Goal: Information Seeking & Learning: Learn about a topic

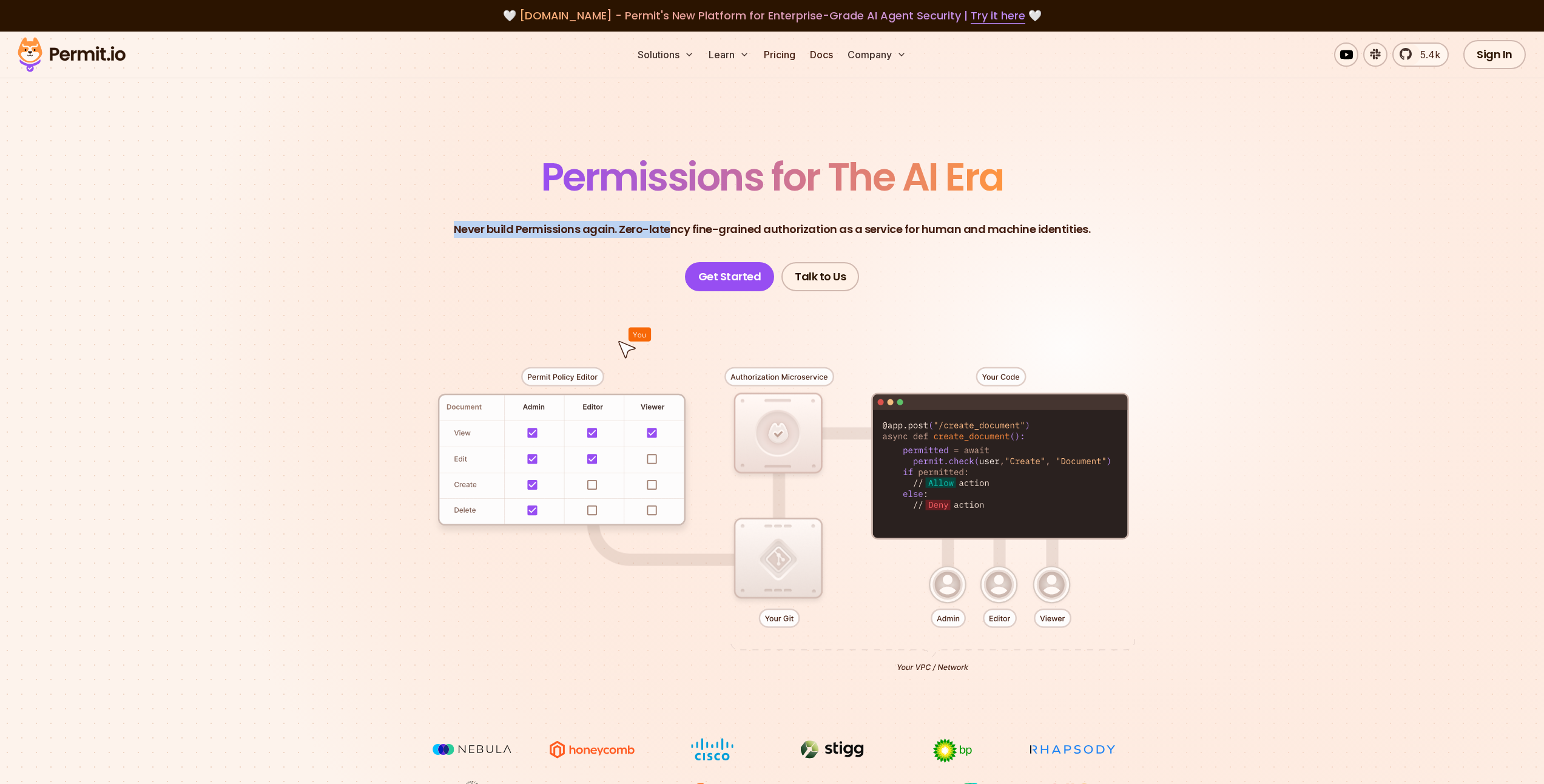
drag, startPoint x: 464, startPoint y: 228, endPoint x: 672, endPoint y: 234, distance: 208.1
click at [672, 234] on p "Never build Permissions again. Zero-latency fine-grained authorization as a ser…" at bounding box center [772, 229] width 637 height 17
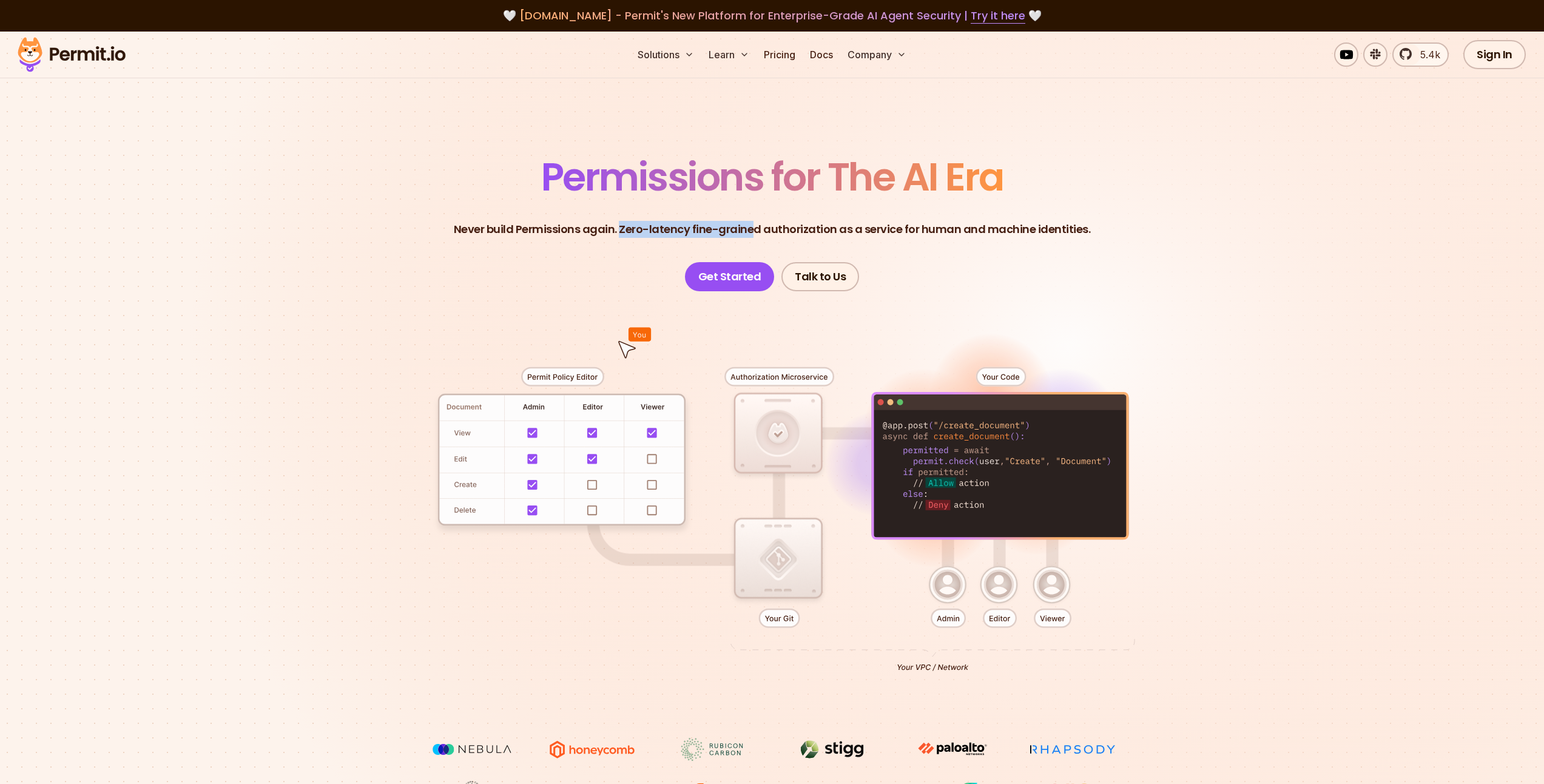
drag, startPoint x: 625, startPoint y: 229, endPoint x: 758, endPoint y: 234, distance: 133.1
click at [758, 234] on p "Never build Permissions again. Zero-latency fine-grained authorization as a ser…" at bounding box center [772, 229] width 637 height 17
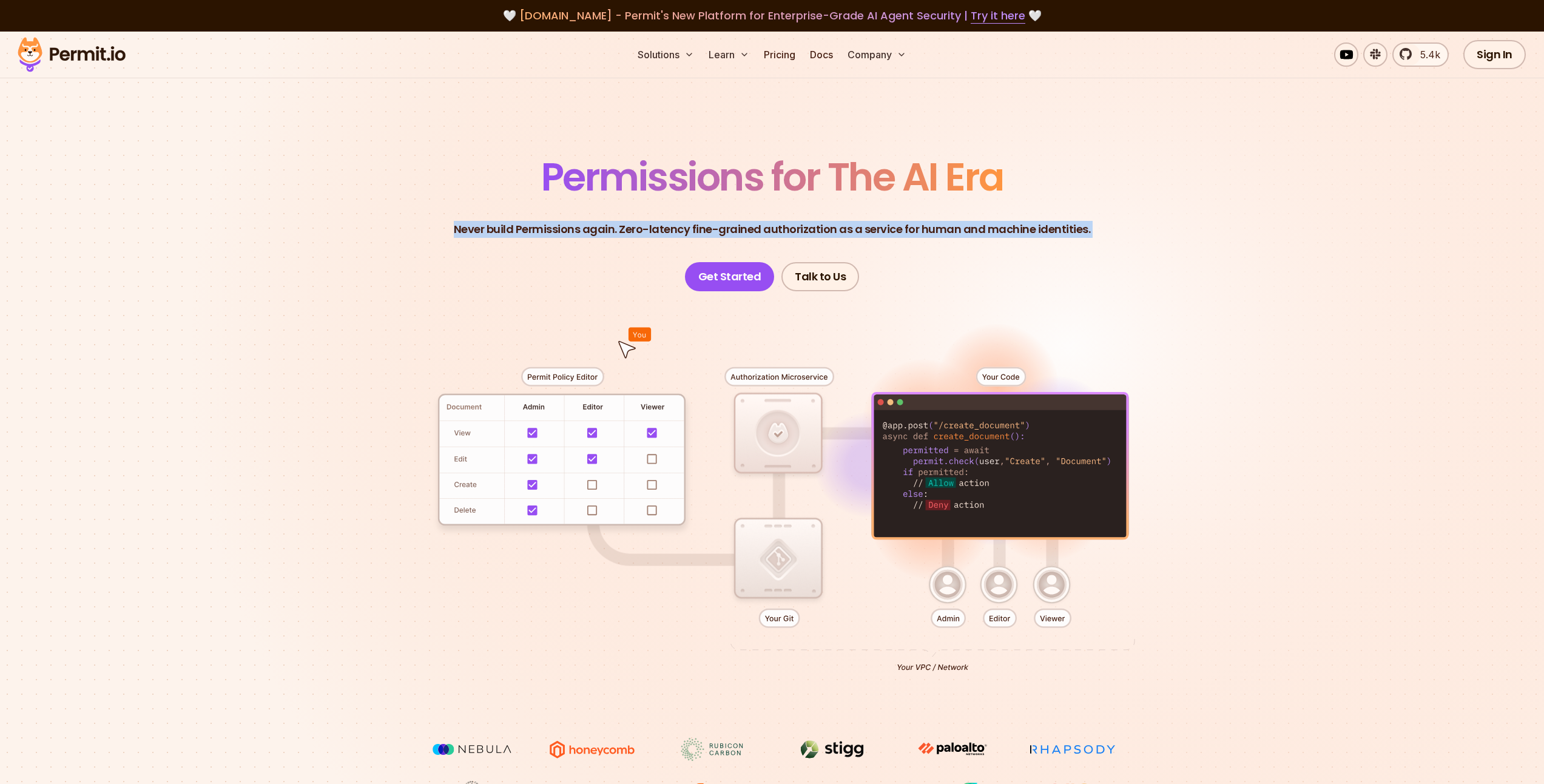
click at [758, 234] on p "Never build Permissions again. Zero-latency fine-grained authorization as a ser…" at bounding box center [772, 229] width 637 height 17
click at [760, 235] on p "Never build Permissions again. Zero-latency fine-grained authorization as a ser…" at bounding box center [772, 229] width 637 height 17
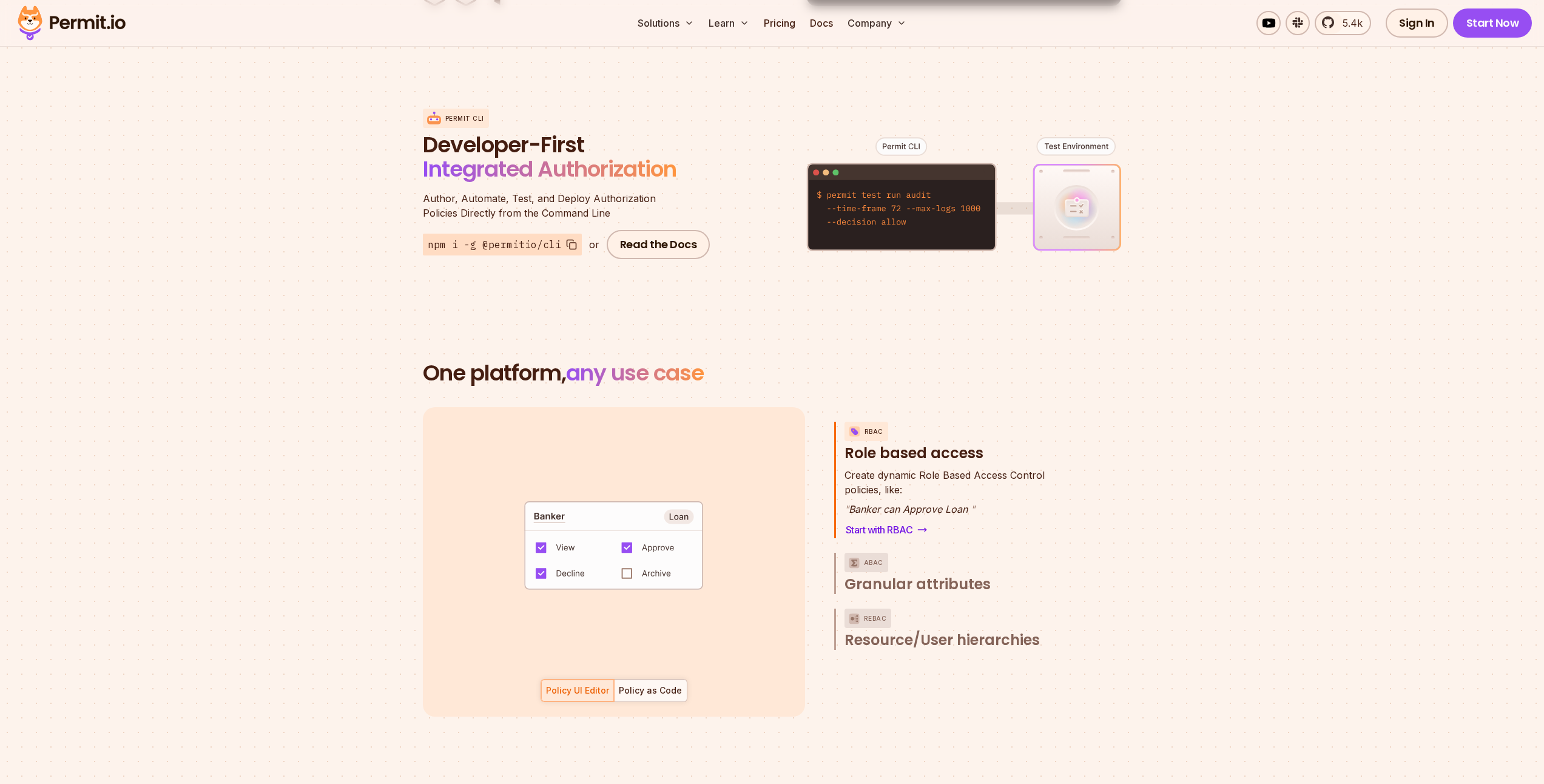
scroll to position [1456, 0]
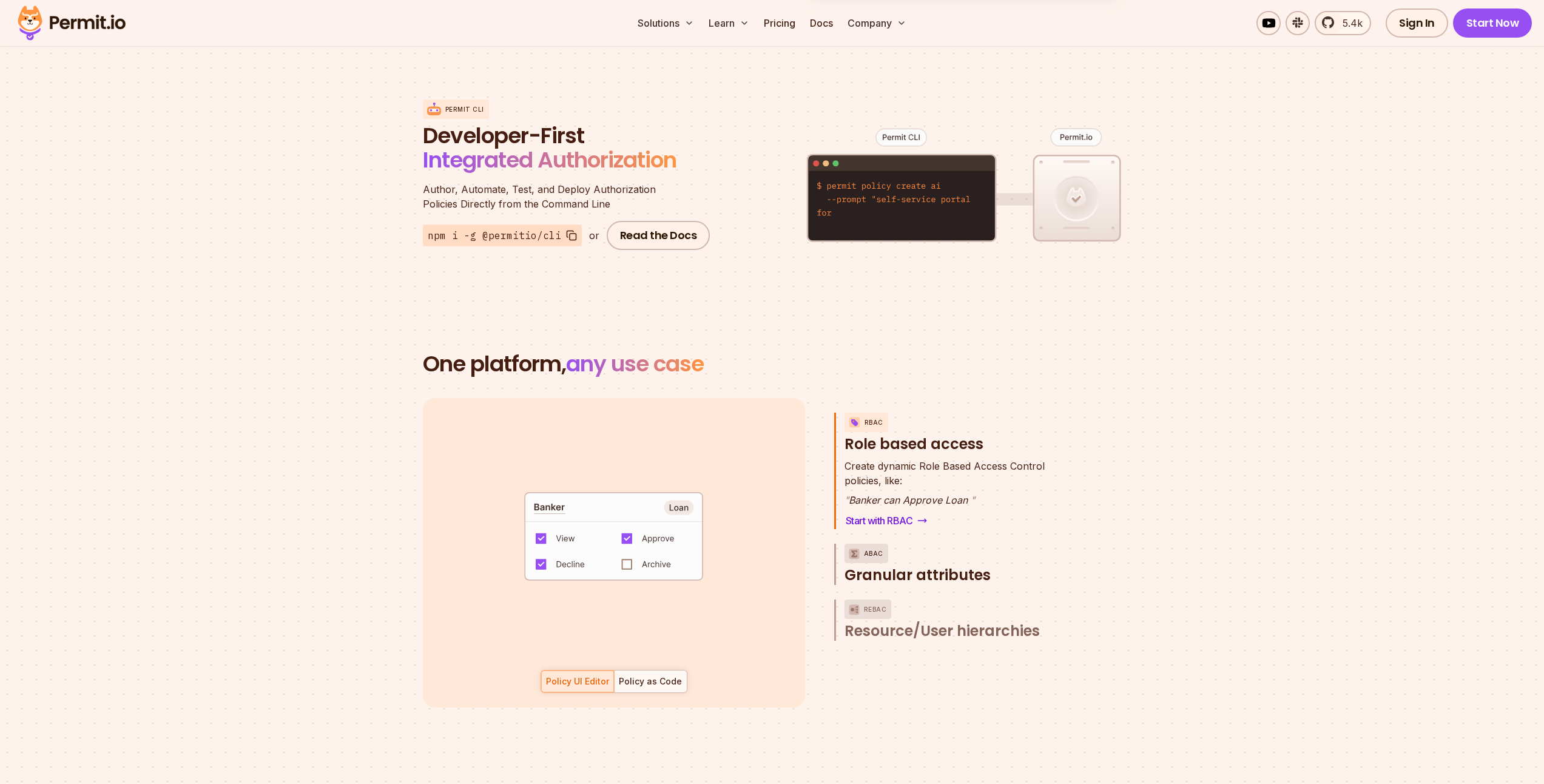
click at [872, 543] on p "ABAC" at bounding box center [874, 552] width 19 height 19
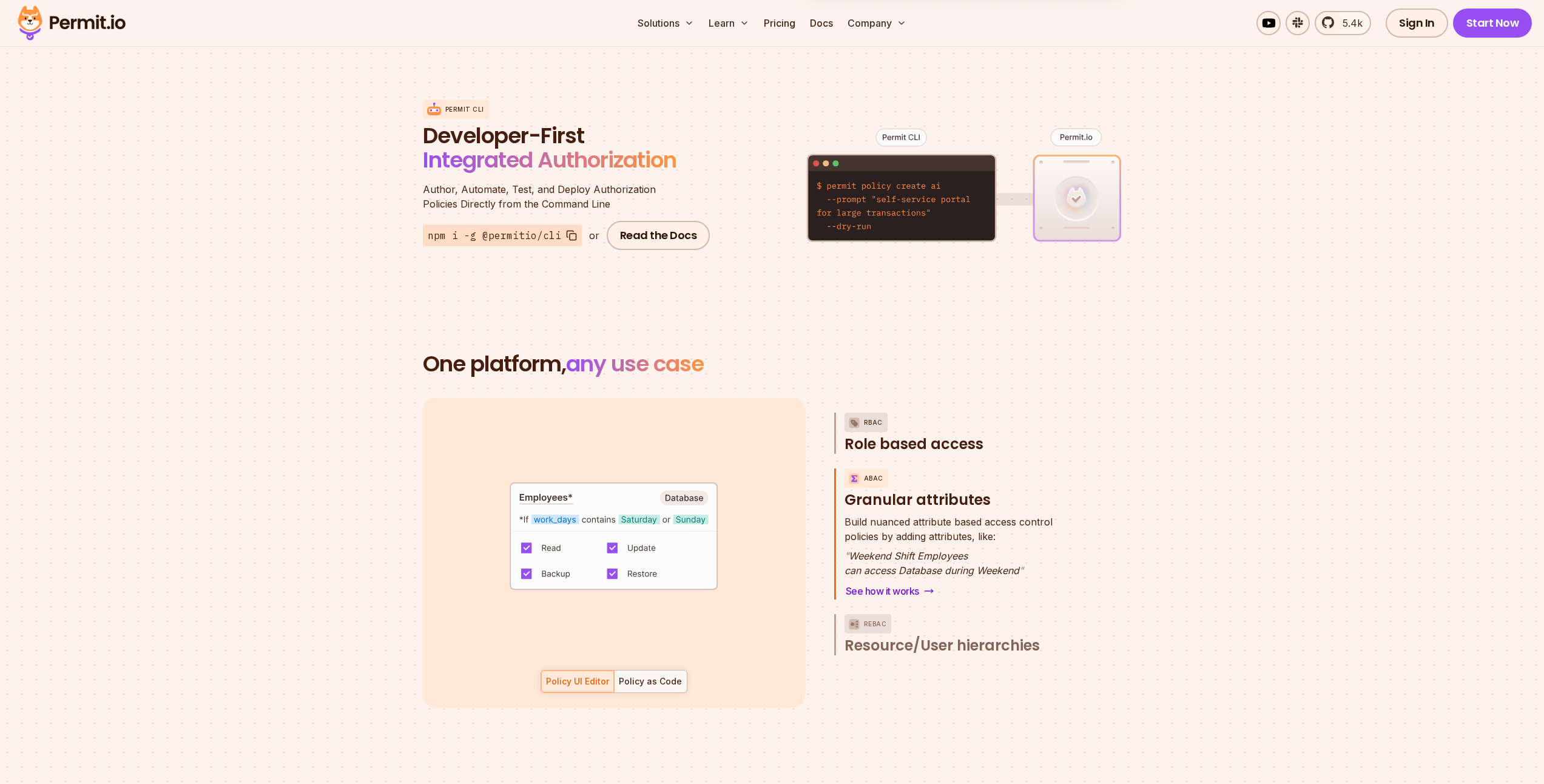
click at [868, 413] on p "RBAC" at bounding box center [874, 422] width 18 height 19
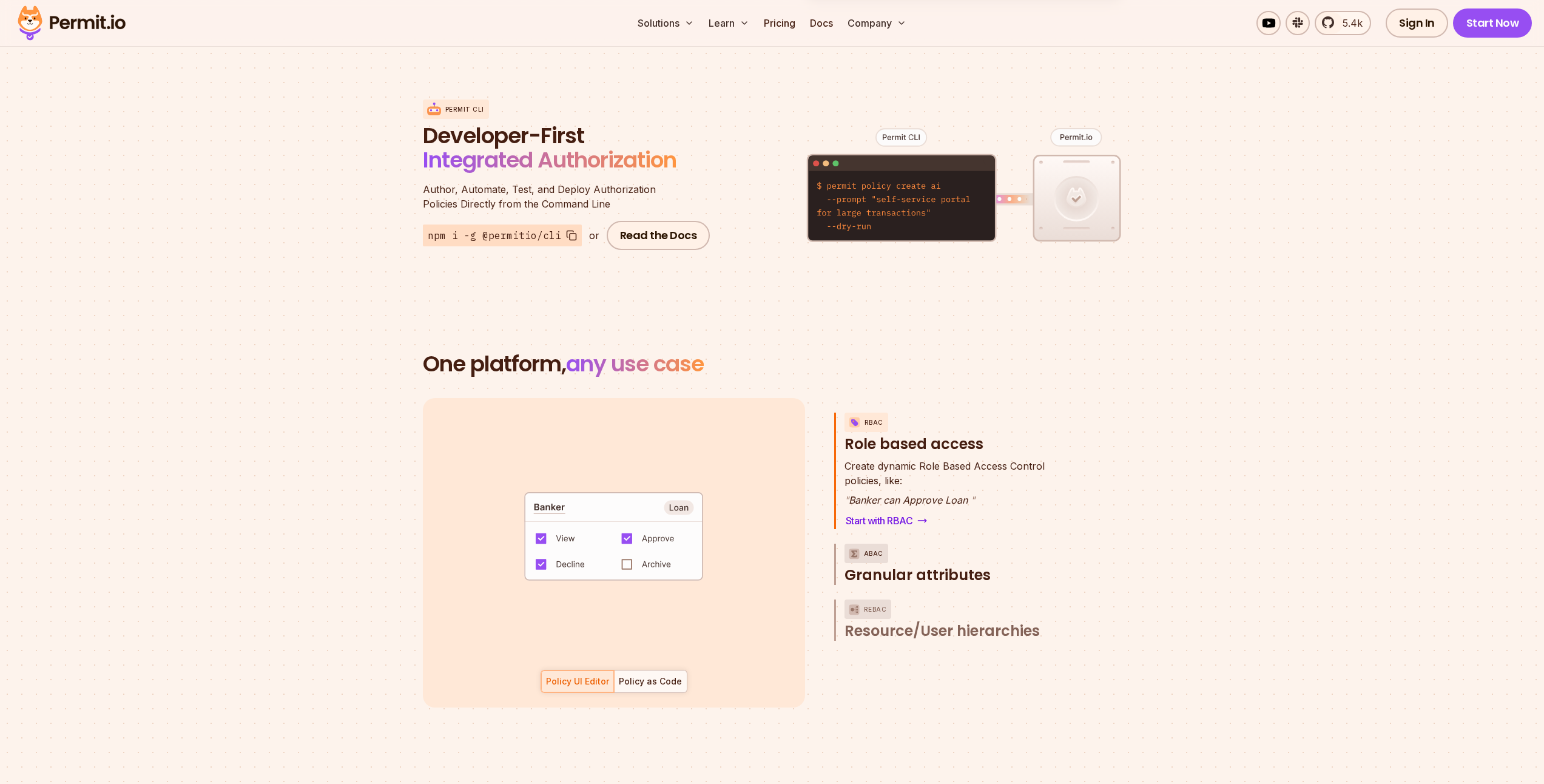
click at [856, 546] on img "button" at bounding box center [854, 553] width 15 height 15
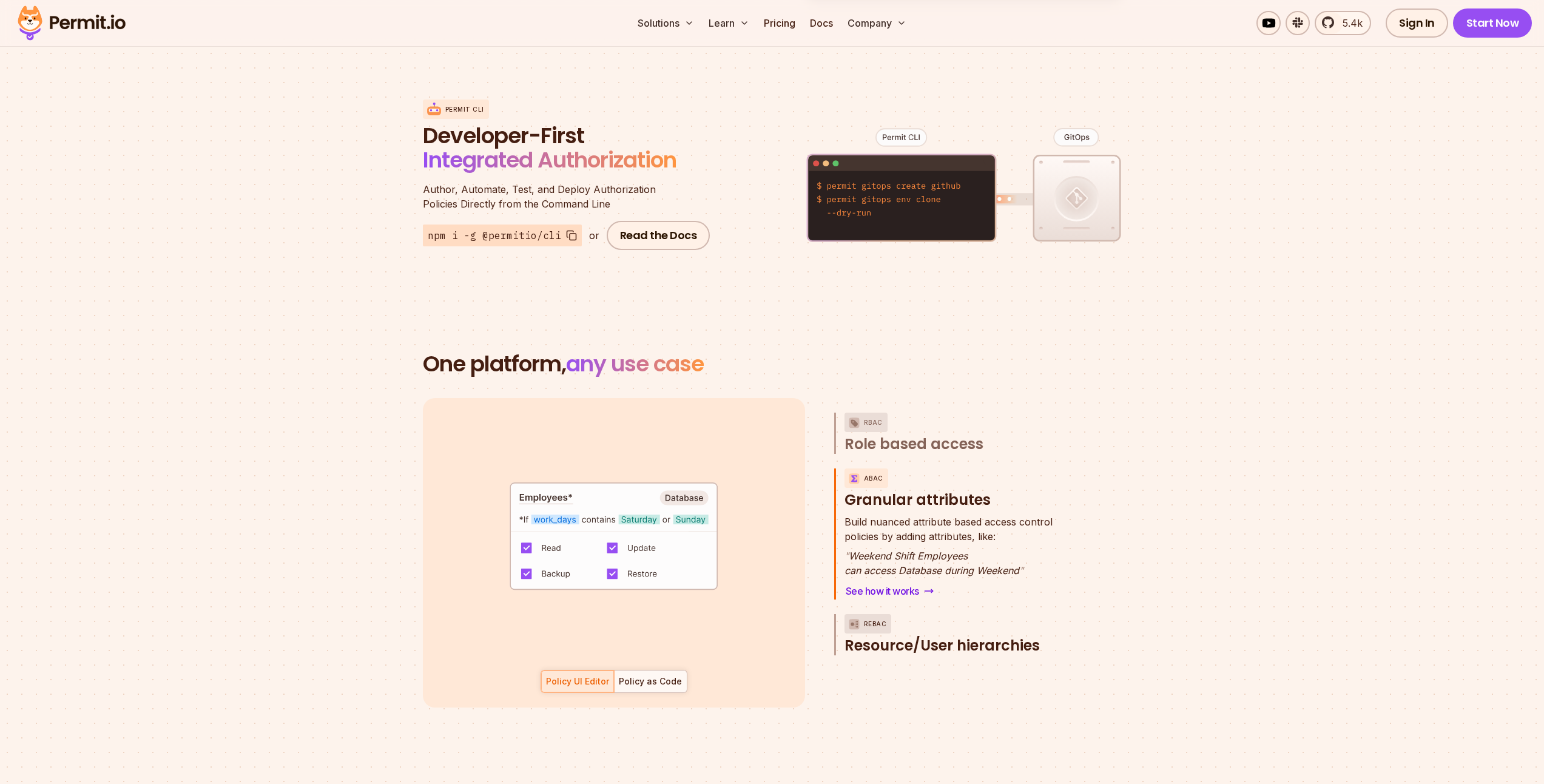
click at [868, 614] on p "ReBAC" at bounding box center [876, 624] width 23 height 19
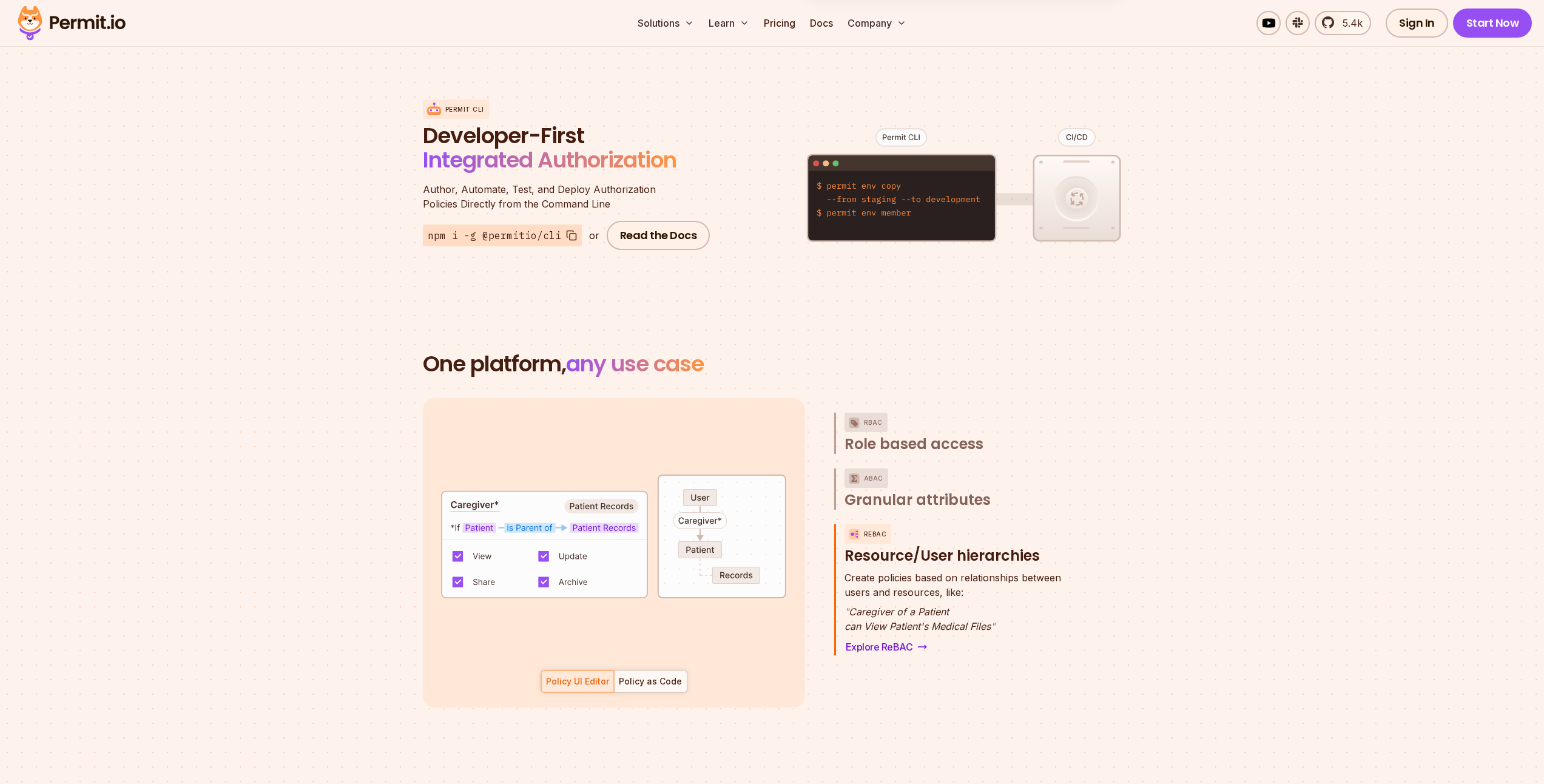
click at [892, 604] on p "" Caregiver of a Patient can View Patient's Medical Files "" at bounding box center [952, 619] width 217 height 29
click at [898, 575] on p "Create policies based on relationships between users and resources, like:" at bounding box center [952, 584] width 217 height 29
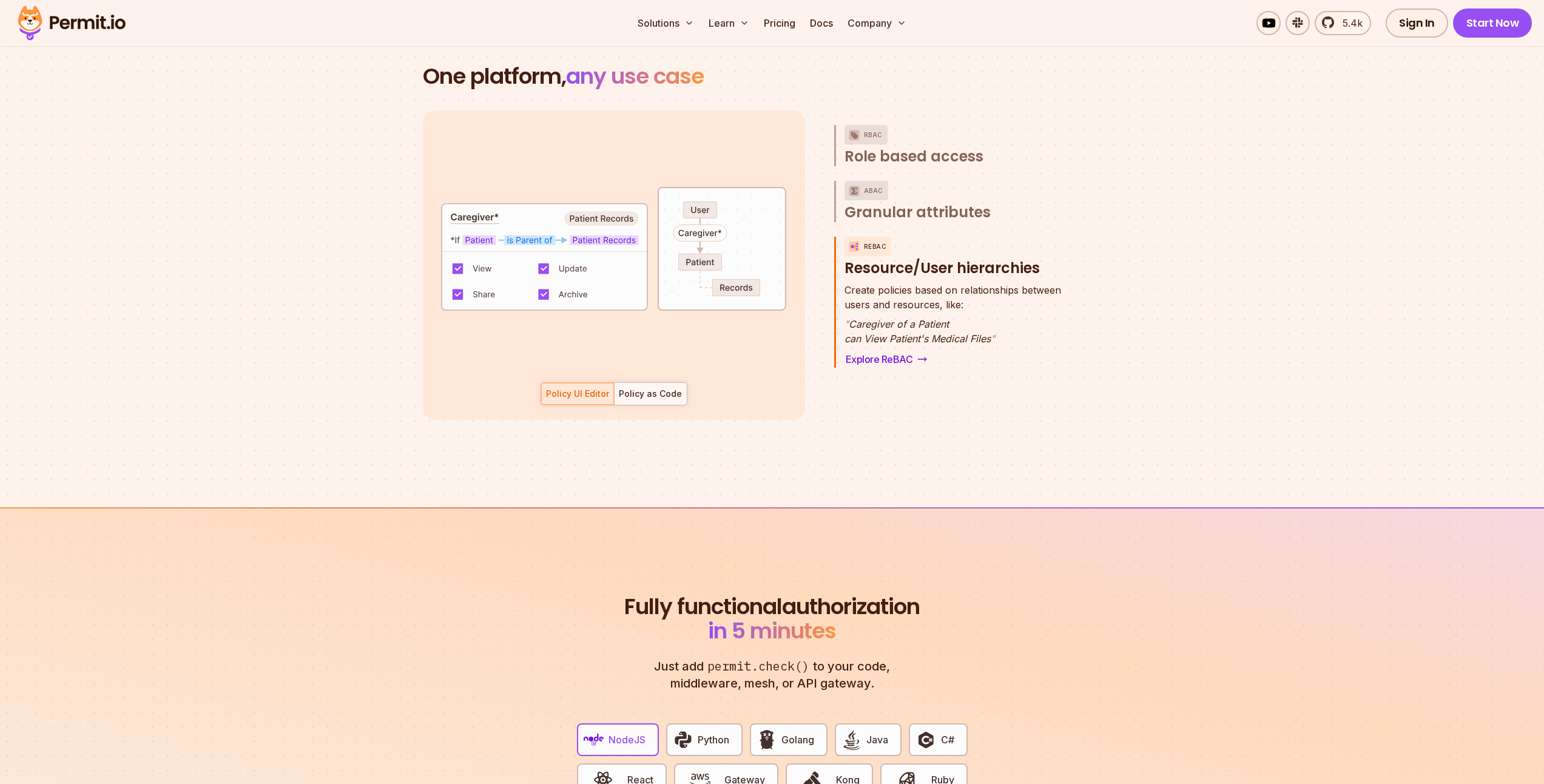
scroll to position [1747, 0]
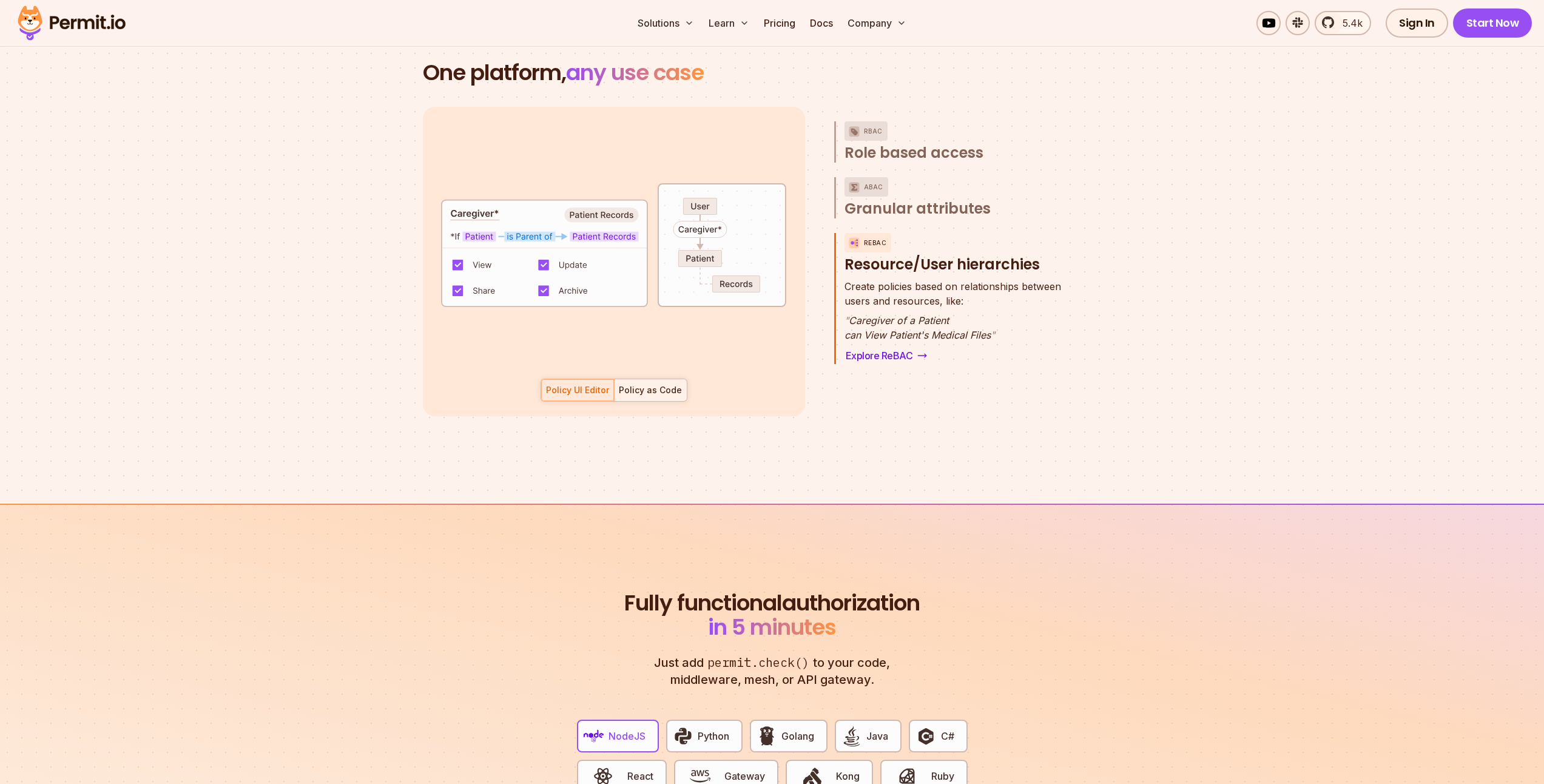
click at [651, 384] on div "Policy as Code" at bounding box center [650, 390] width 63 height 12
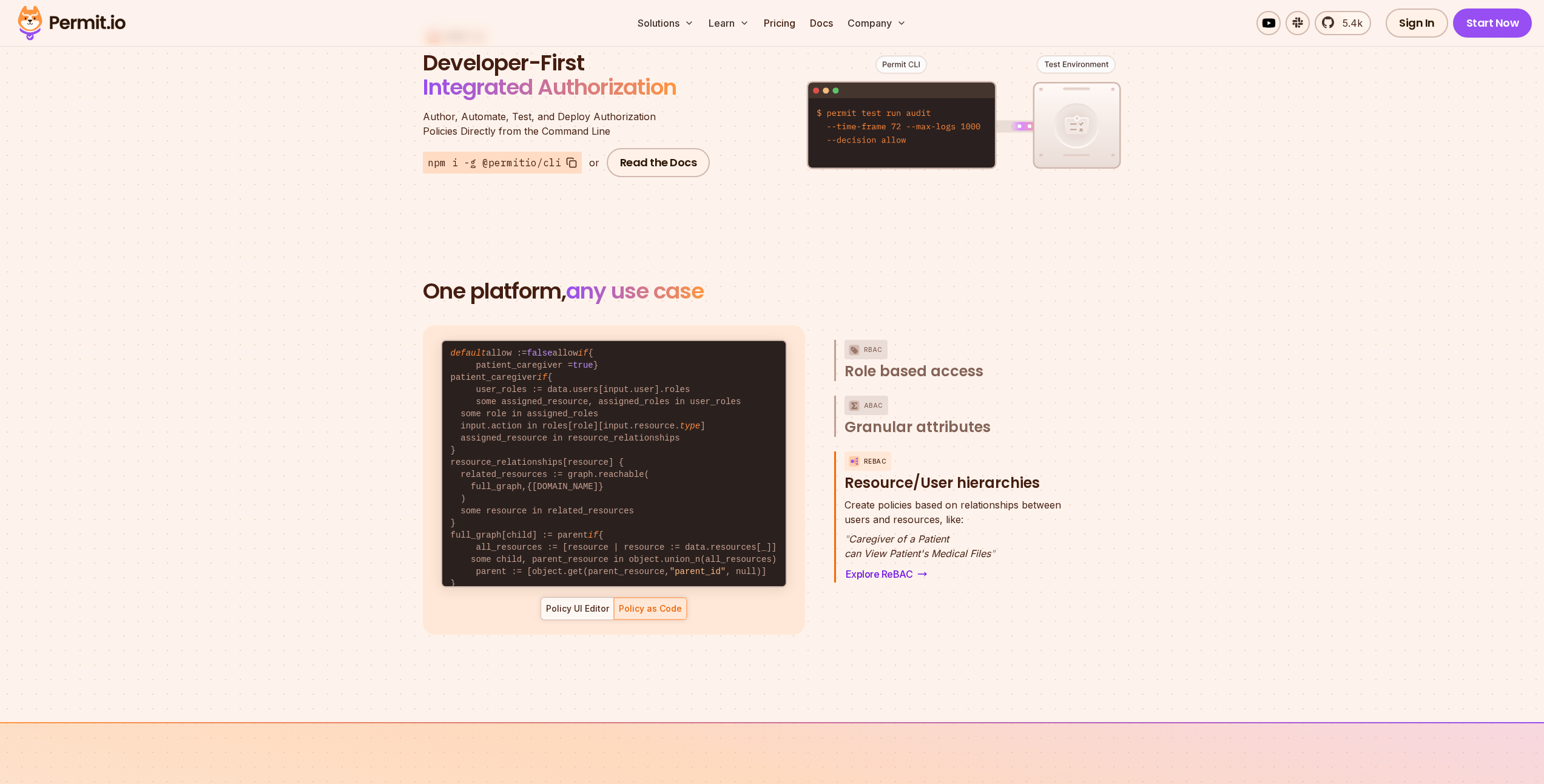
scroll to position [0, 0]
click at [575, 602] on div "Policy UI Editor" at bounding box center [577, 608] width 63 height 12
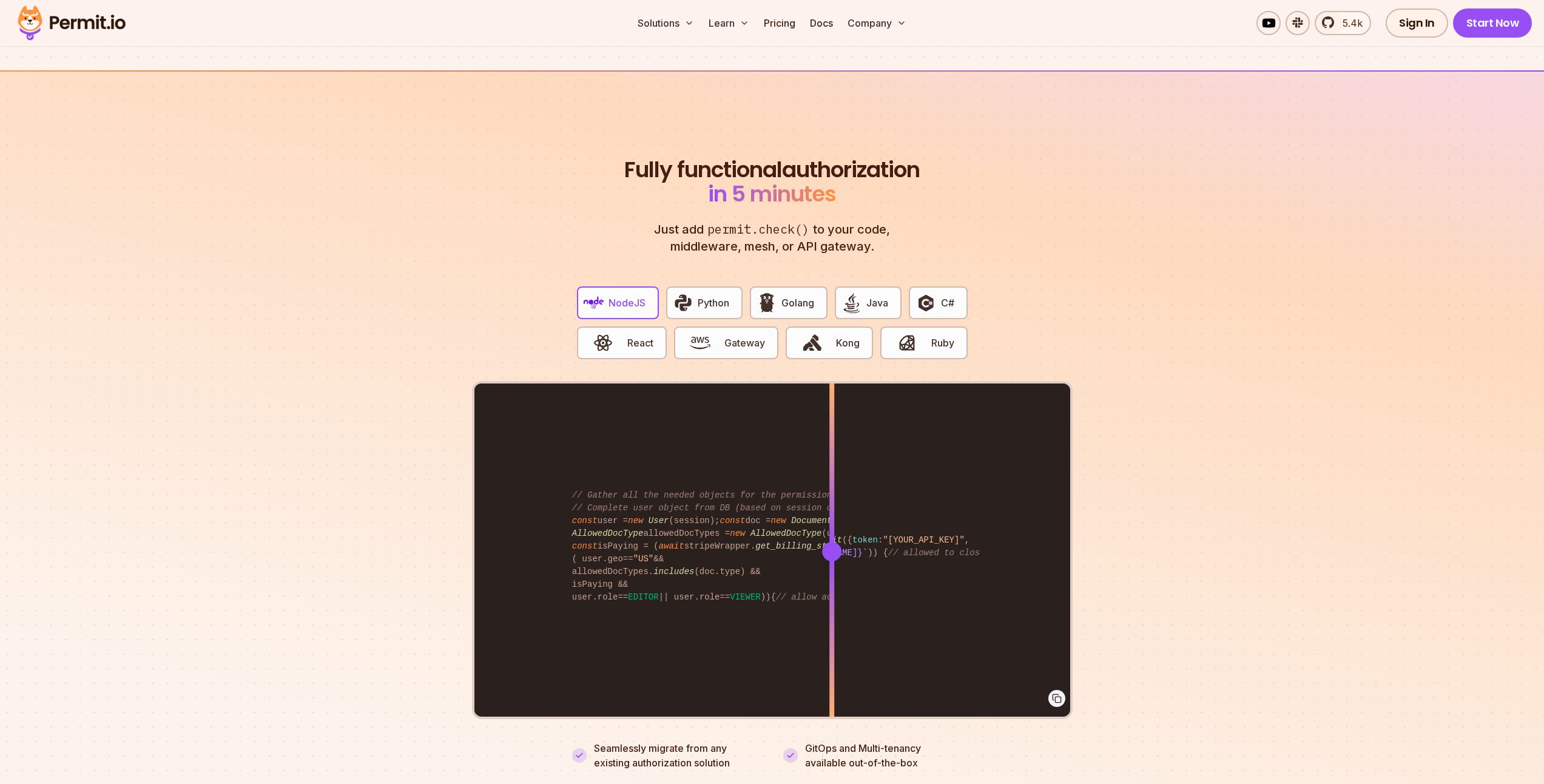
scroll to position [2184, 0]
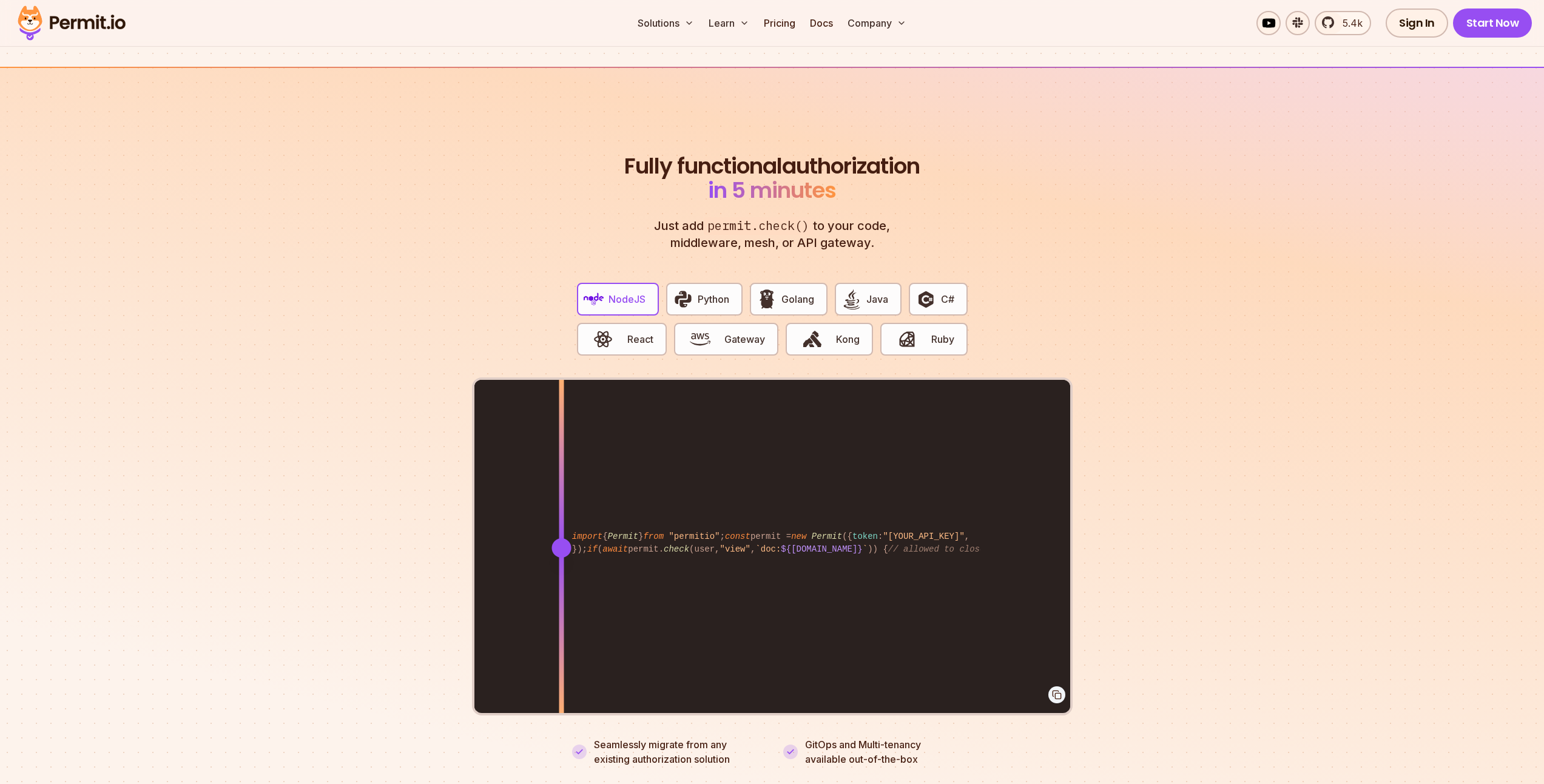
drag, startPoint x: 830, startPoint y: 506, endPoint x: 559, endPoint y: 450, distance: 276.7
click at [564, 532] on div at bounding box center [561, 548] width 5 height 335
drag, startPoint x: 564, startPoint y: 536, endPoint x: 572, endPoint y: 537, distance: 8.1
click at [572, 538] on div at bounding box center [571, 548] width 19 height 19
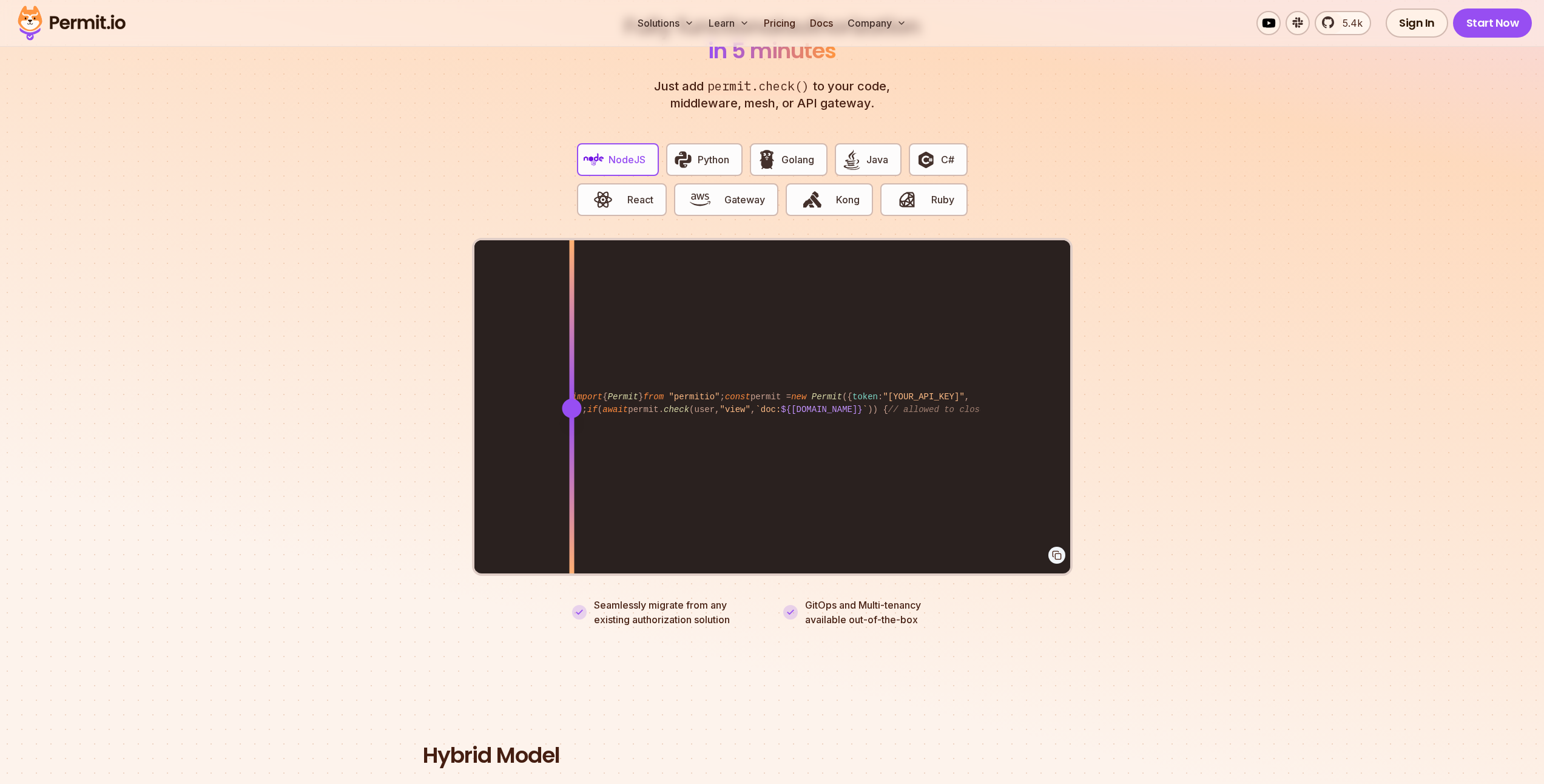
scroll to position [2402, 0]
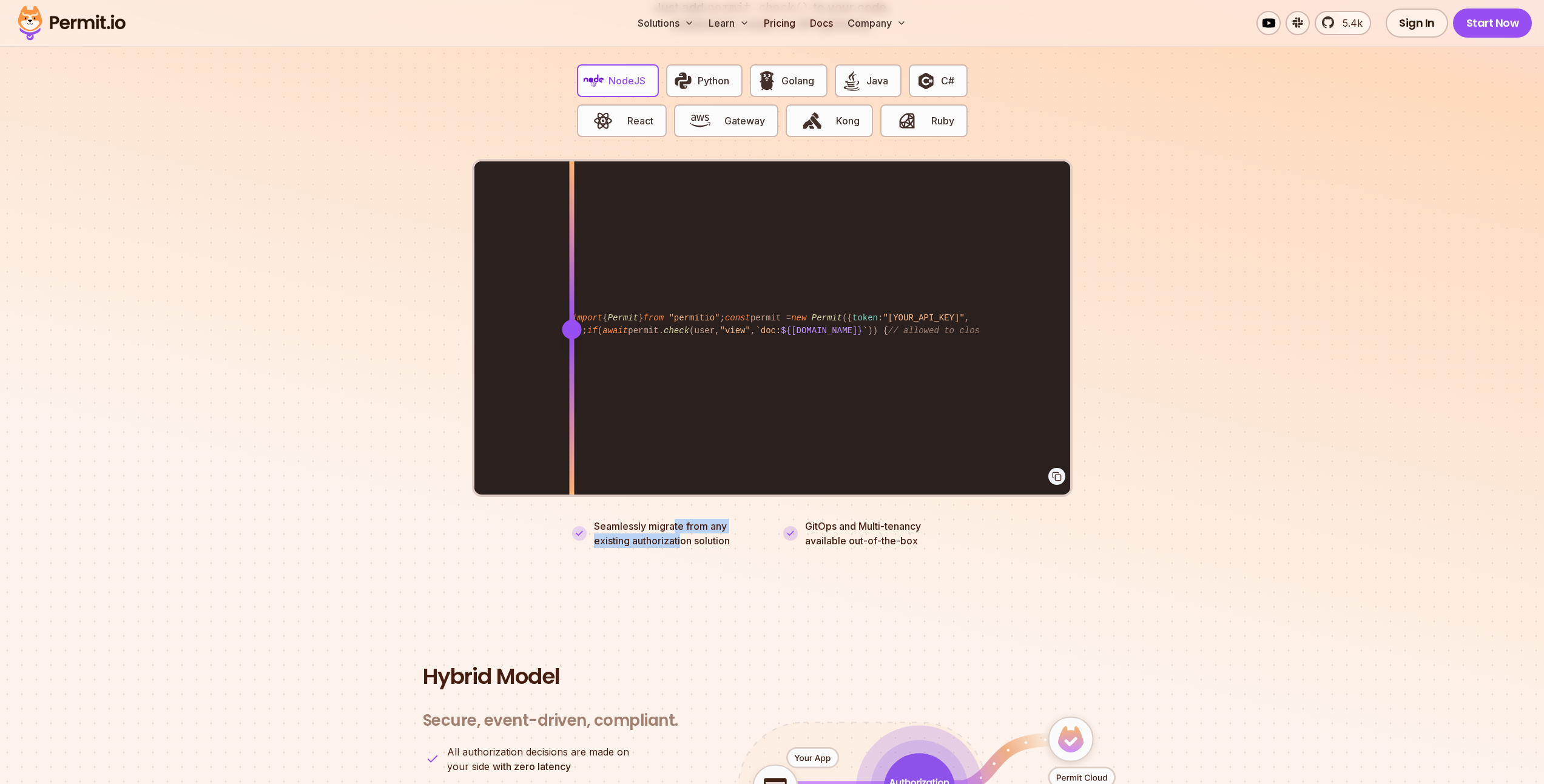
drag, startPoint x: 673, startPoint y: 507, endPoint x: 685, endPoint y: 529, distance: 25.1
click at [683, 527] on p "Seamlessly migrate from any existing authorization solution" at bounding box center [678, 533] width 168 height 29
click at [685, 529] on p "Seamlessly migrate from any existing authorization solution" at bounding box center [678, 533] width 168 height 29
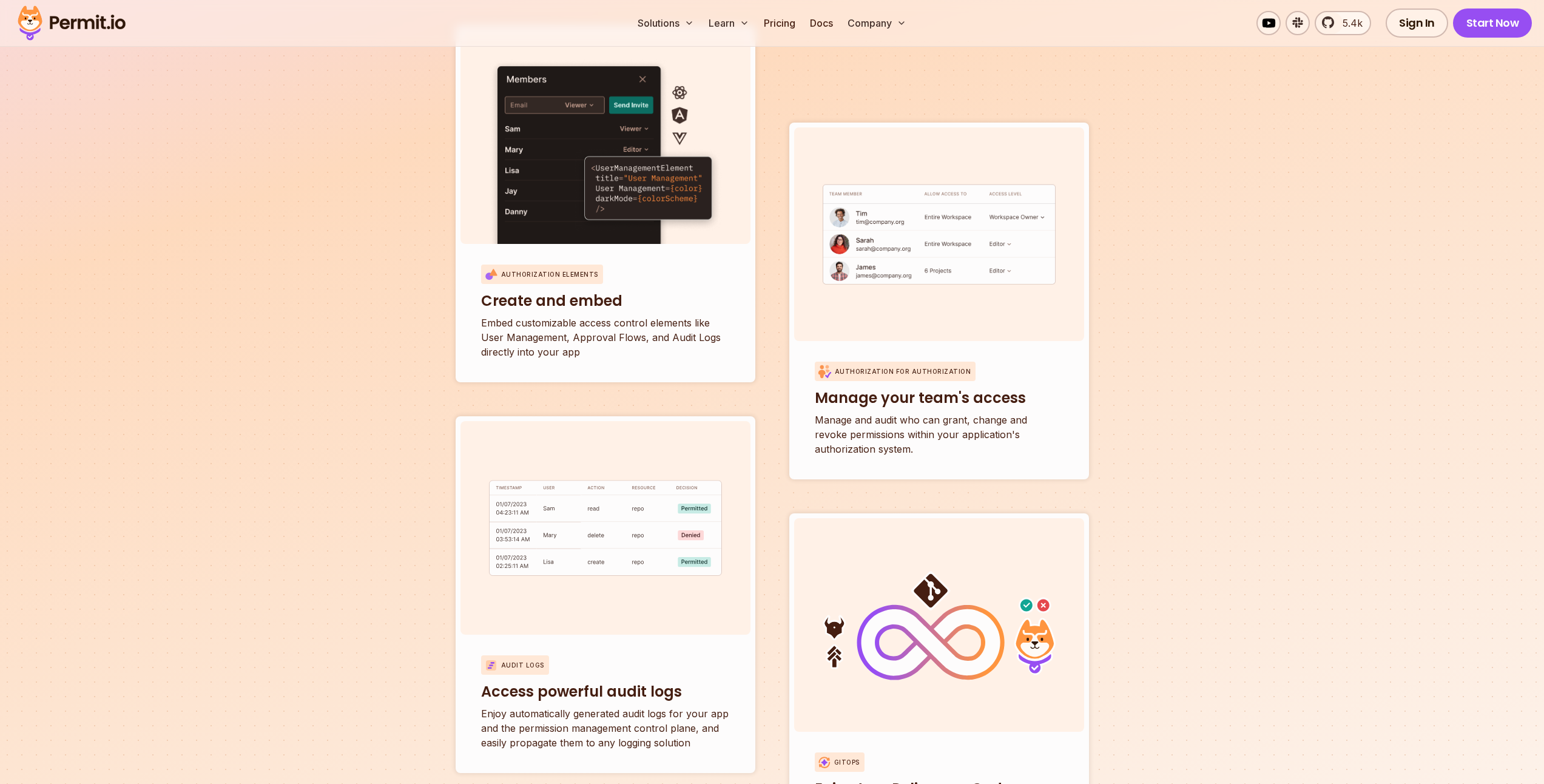
scroll to position [4223, 0]
